Goal: Information Seeking & Learning: Learn about a topic

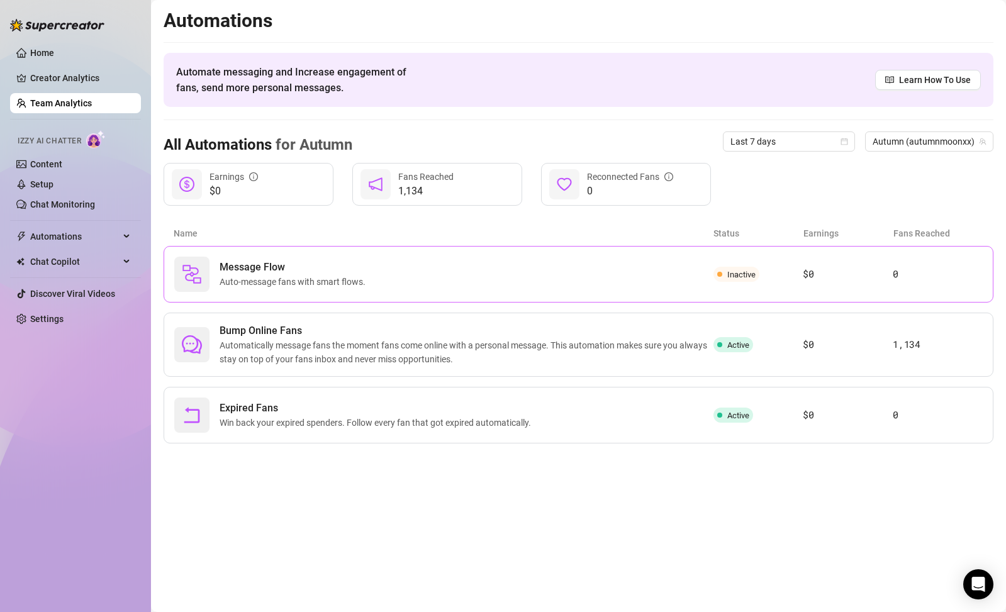
click at [263, 260] on span "Message Flow" at bounding box center [295, 267] width 151 height 15
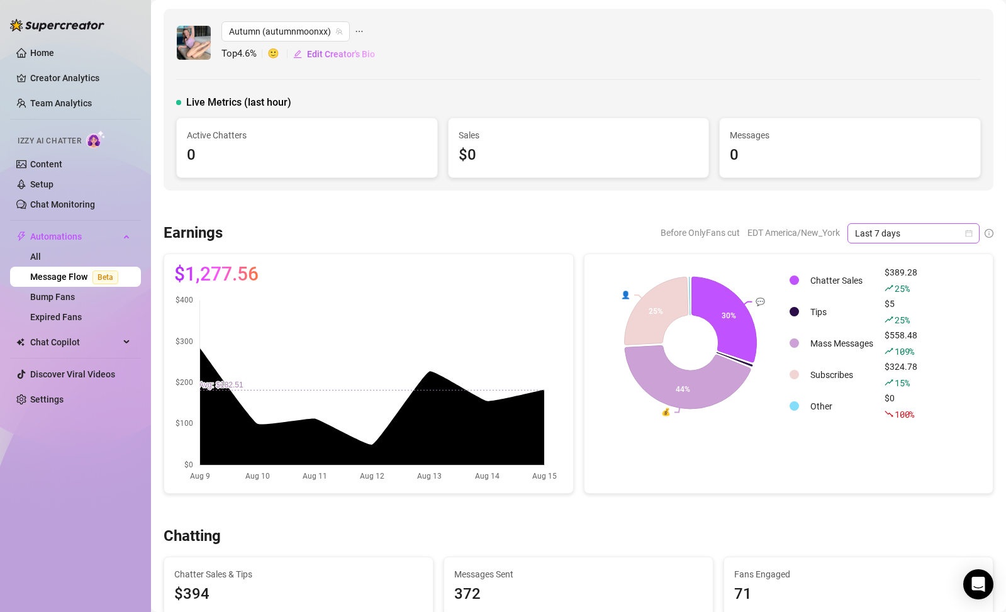
click at [900, 240] on span "Last 7 days" at bounding box center [913, 233] width 117 height 19
click at [893, 298] on div "Last 30 days" at bounding box center [904, 299] width 112 height 14
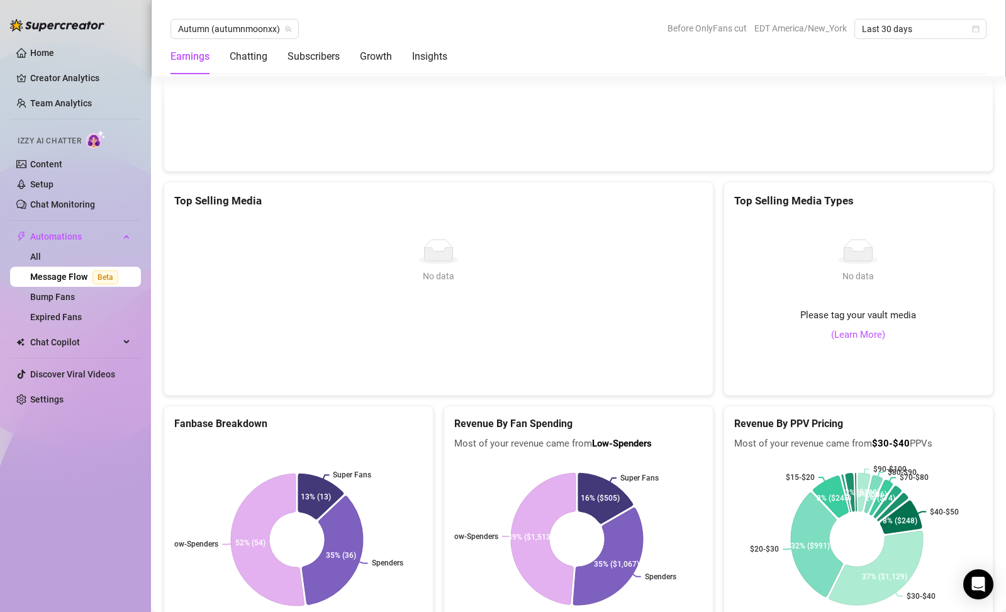
scroll to position [2366, 0]
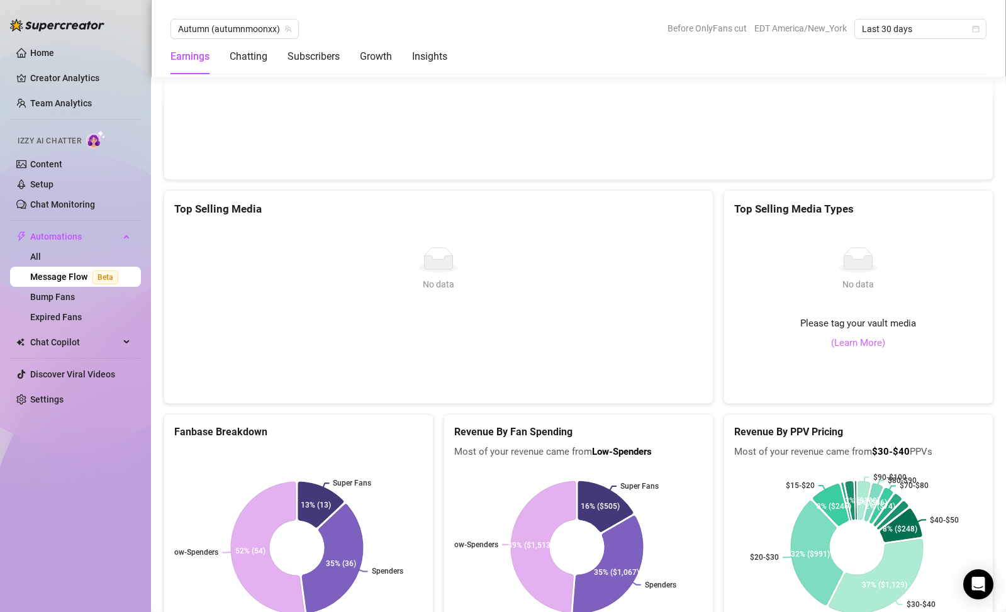
click at [868, 346] on link "(Learn More)" at bounding box center [858, 343] width 54 height 15
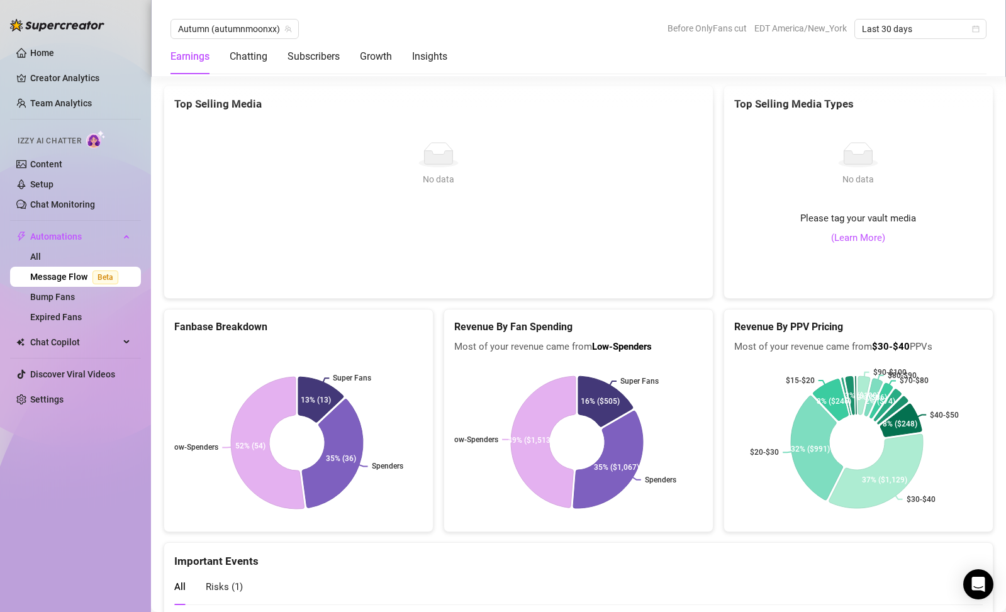
scroll to position [2592, 0]
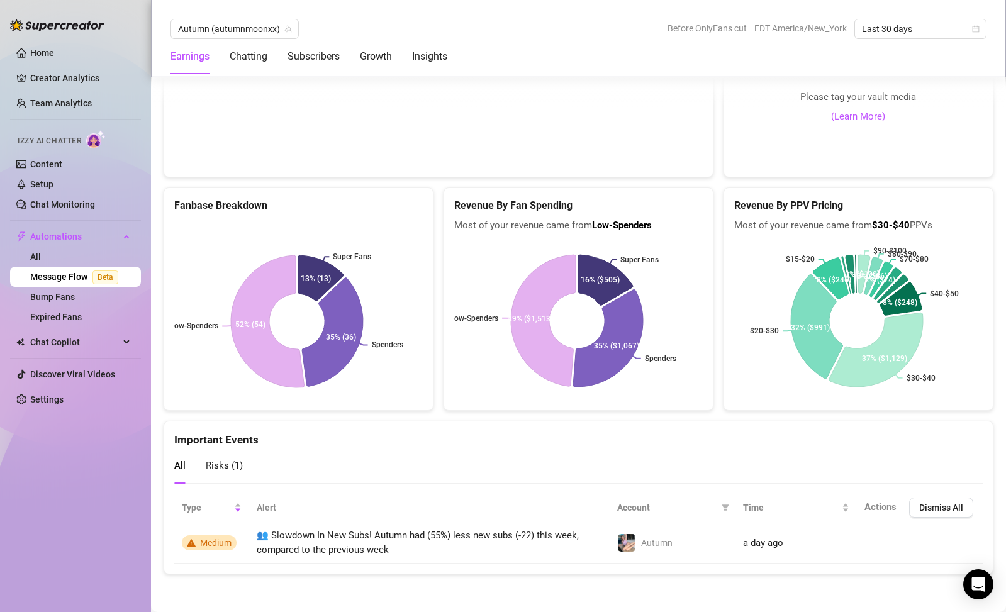
click at [230, 467] on span "Risks ( 1 )" at bounding box center [224, 465] width 37 height 11
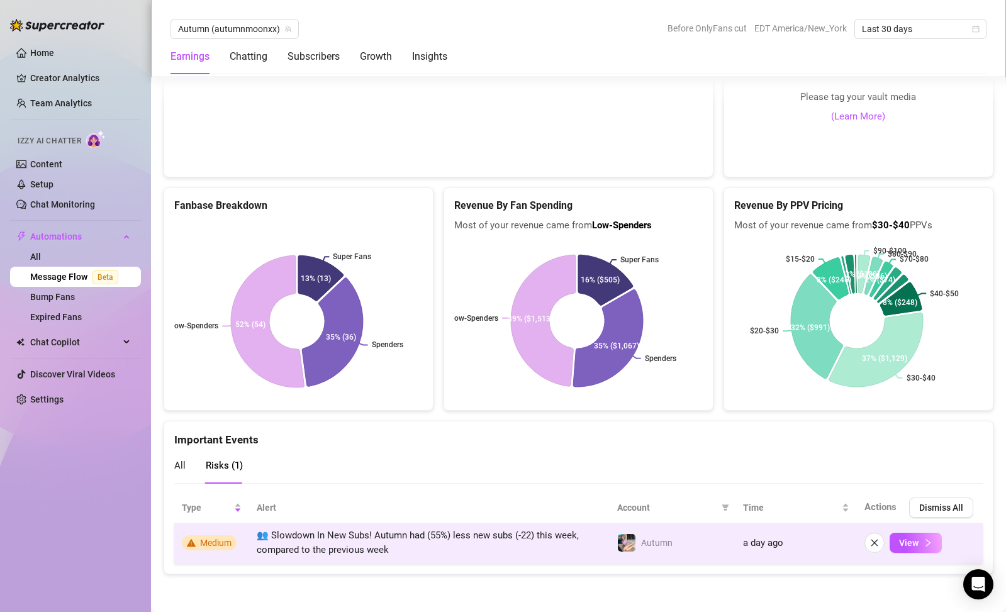
click at [323, 555] on span "👥 Slowdown In New Subs! Autumn had (55%) less new subs (-22) this week, compare…" at bounding box center [418, 543] width 322 height 26
click at [906, 541] on span "View" at bounding box center [909, 543] width 20 height 10
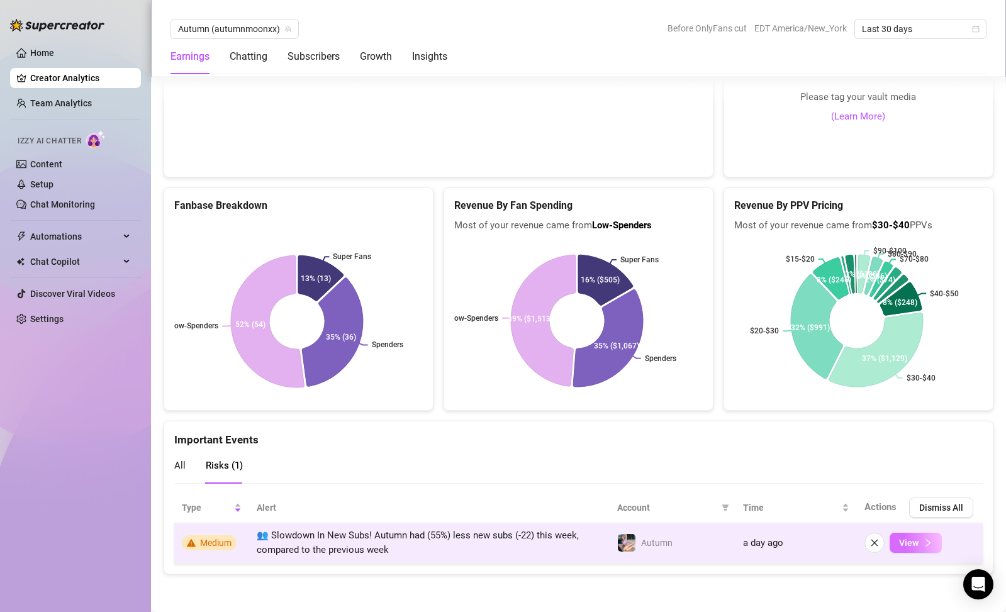
click at [906, 541] on span "View" at bounding box center [909, 543] width 20 height 10
click at [905, 542] on span "View" at bounding box center [909, 543] width 20 height 10
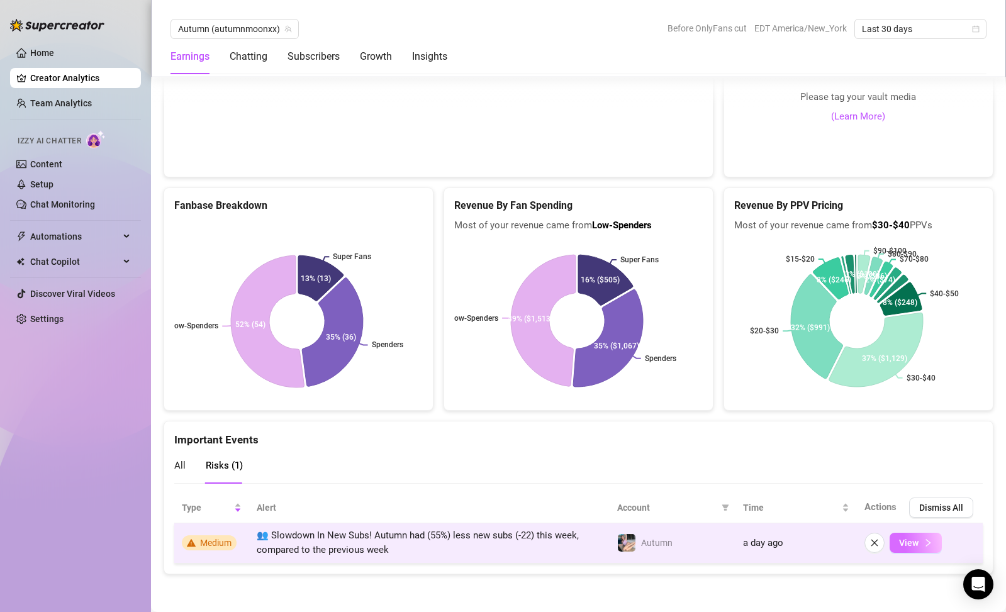
click at [904, 543] on span "View" at bounding box center [909, 543] width 20 height 10
click at [905, 544] on span "View" at bounding box center [909, 543] width 20 height 10
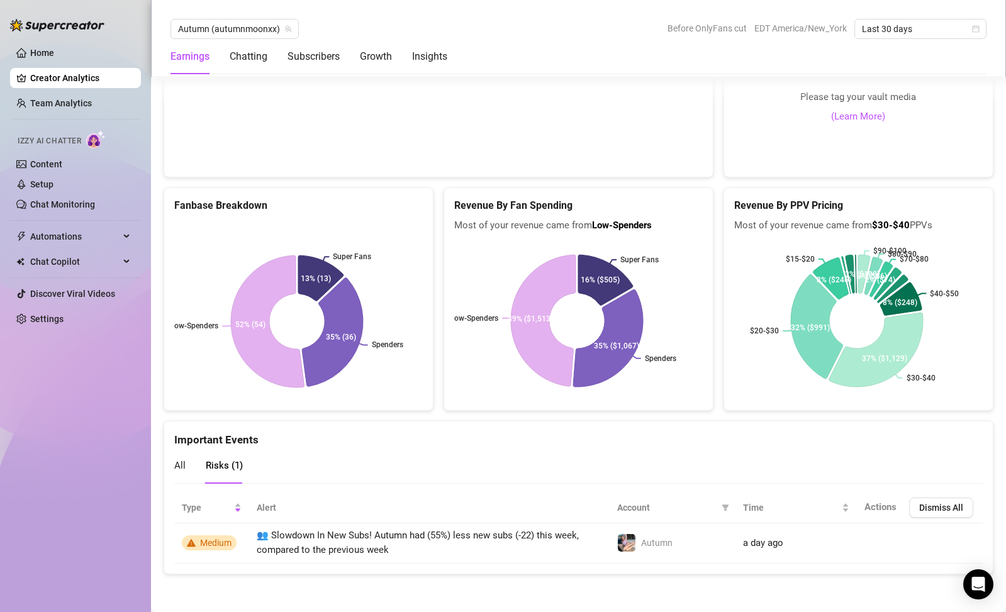
click at [929, 493] on th "Actions Dismiss All" at bounding box center [920, 508] width 126 height 31
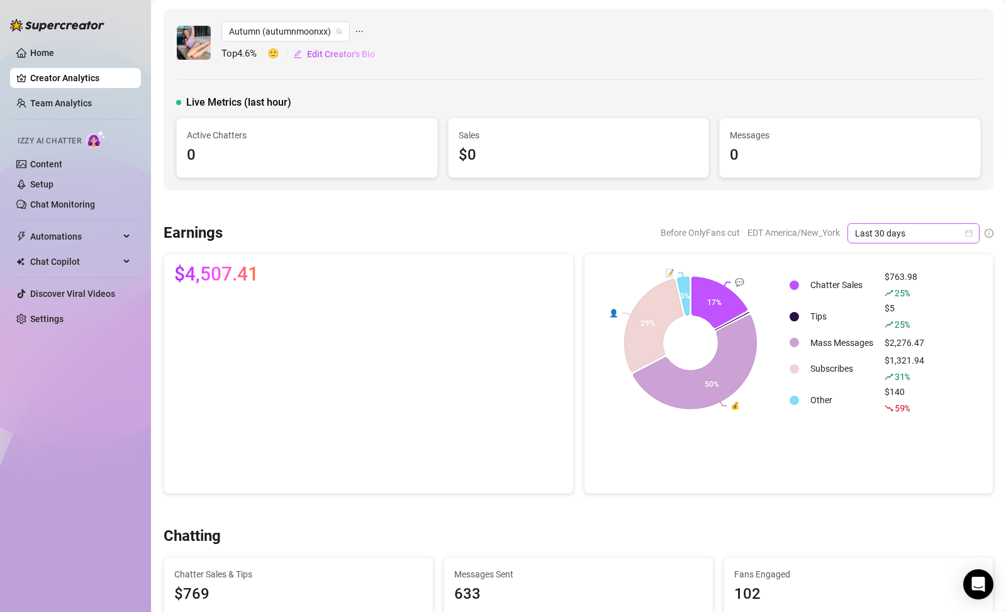
click at [965, 234] on icon "calendar" at bounding box center [969, 234] width 8 height 8
click at [927, 279] on div "Last 7 days" at bounding box center [904, 279] width 112 height 14
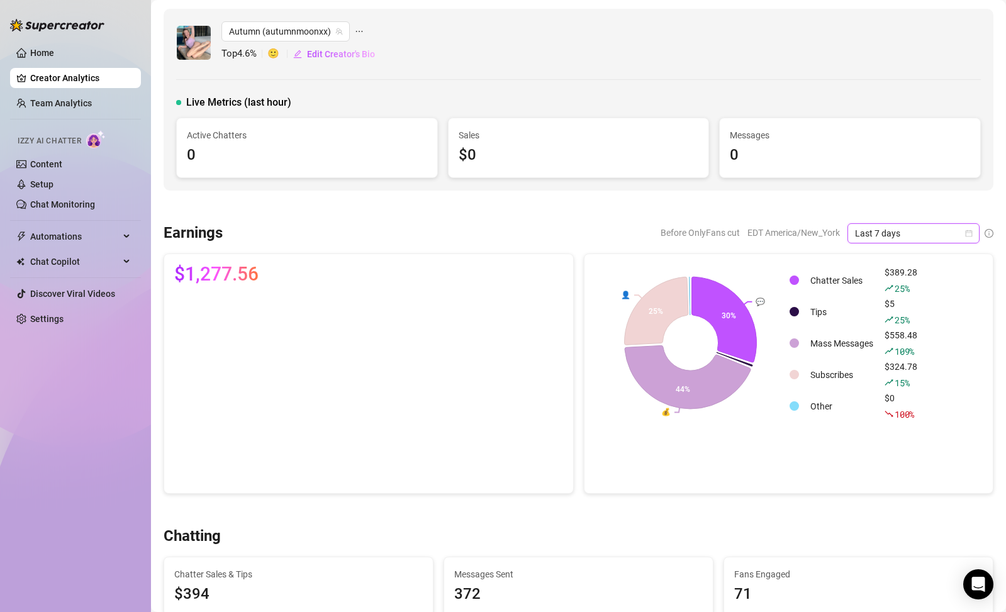
click at [909, 237] on span "Last 7 days" at bounding box center [913, 233] width 117 height 19
click at [910, 295] on div "Last 30 days" at bounding box center [904, 299] width 112 height 14
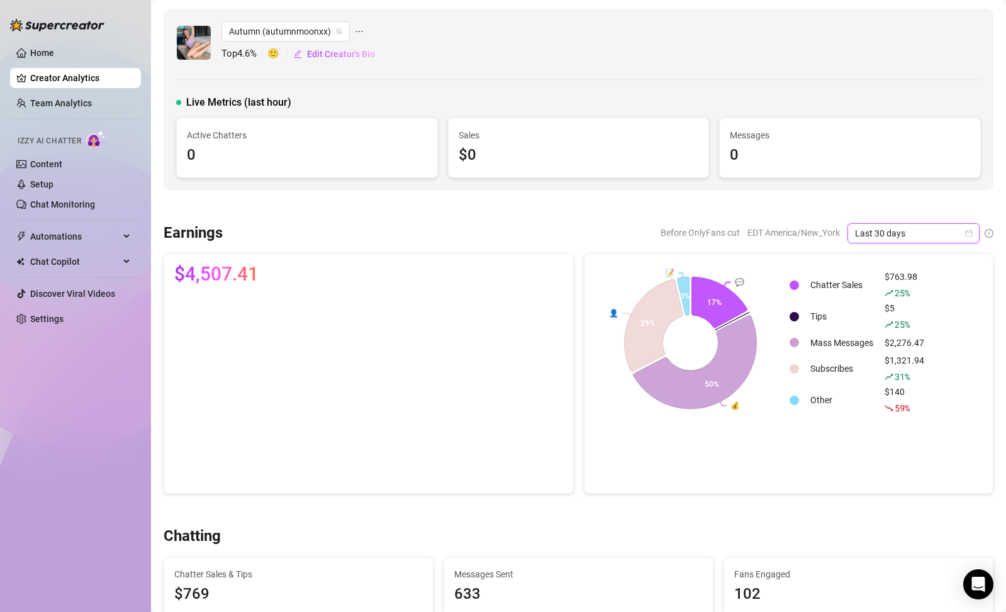
click at [903, 241] on span "Last 30 days" at bounding box center [913, 233] width 117 height 19
click at [900, 276] on div "Last 7 days" at bounding box center [904, 279] width 112 height 14
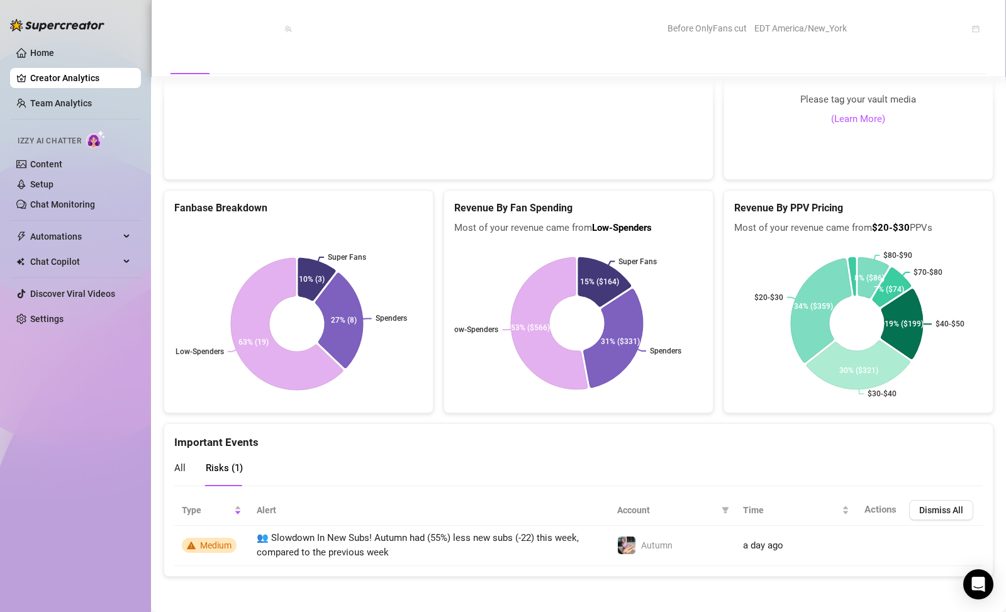
scroll to position [2592, 0]
